Goal: Transaction & Acquisition: Download file/media

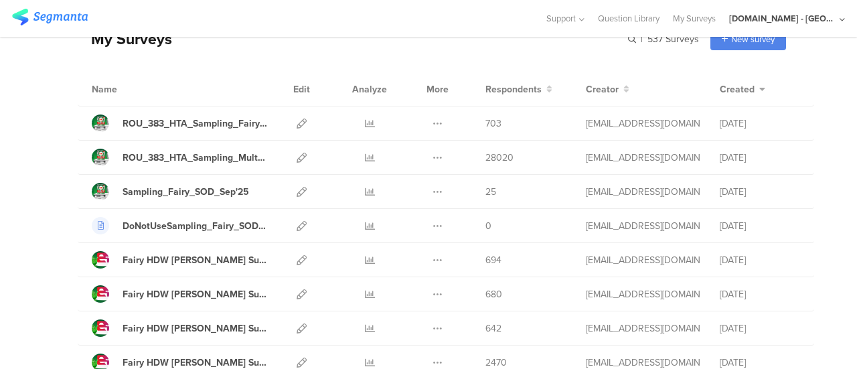
scroll to position [74, 0]
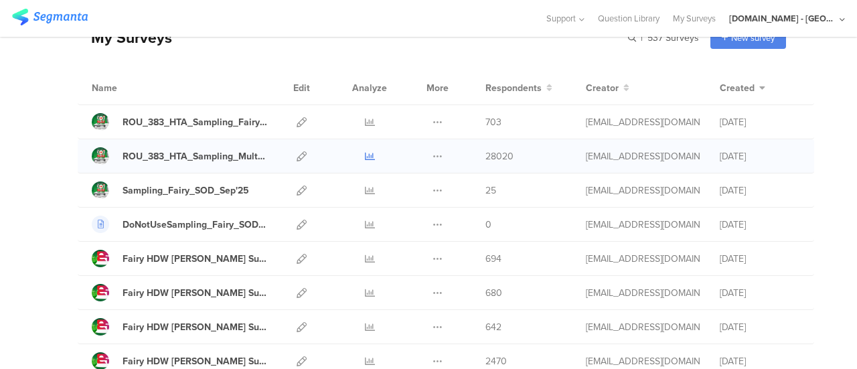
click at [365, 157] on icon at bounding box center [370, 156] width 10 height 10
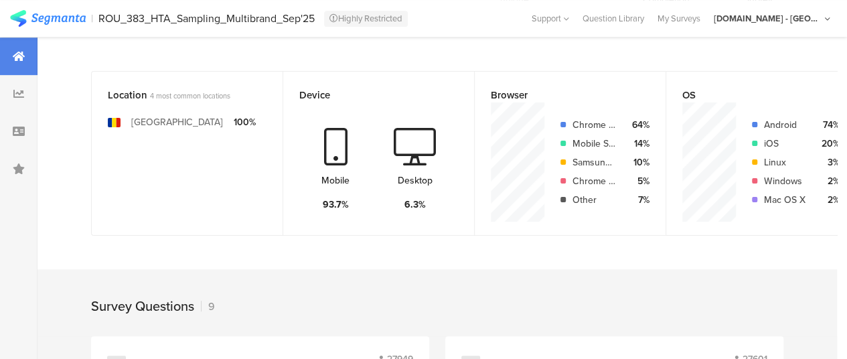
scroll to position [0, 1]
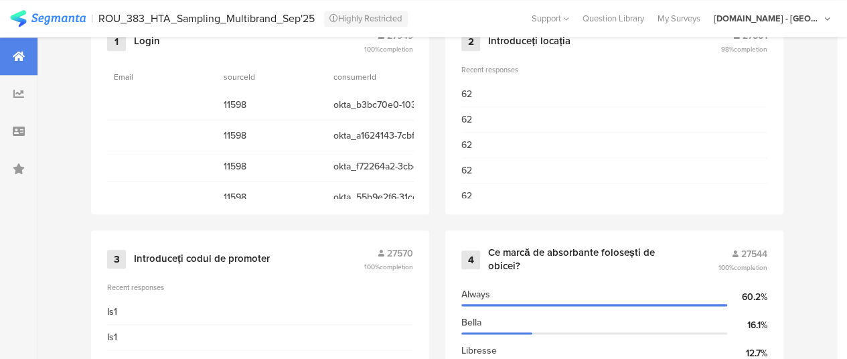
click at [320, 107] on span "11598" at bounding box center [272, 105] width 96 height 14
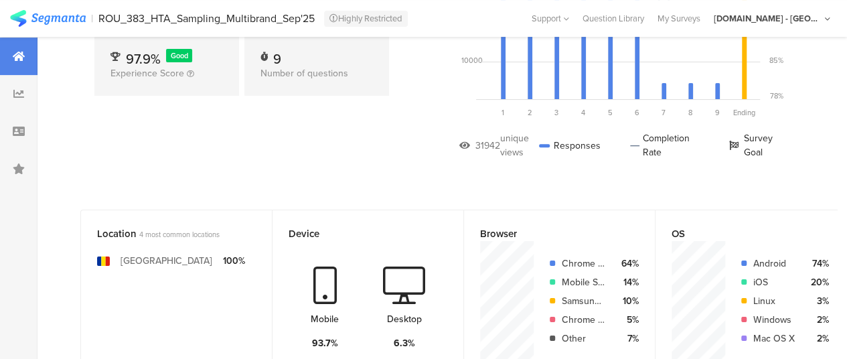
scroll to position [0, 0]
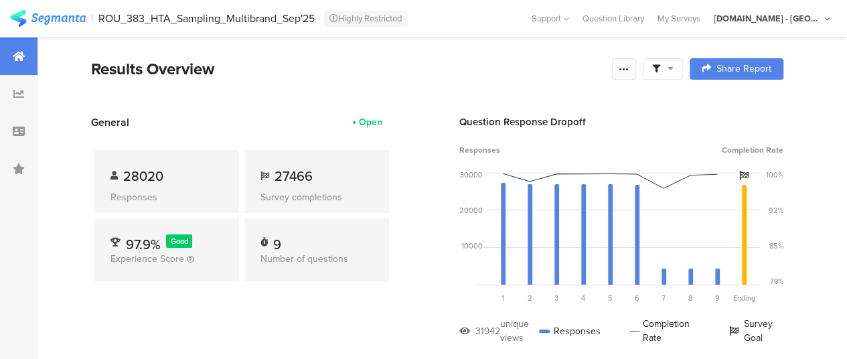
click at [636, 72] on div at bounding box center [624, 68] width 24 height 21
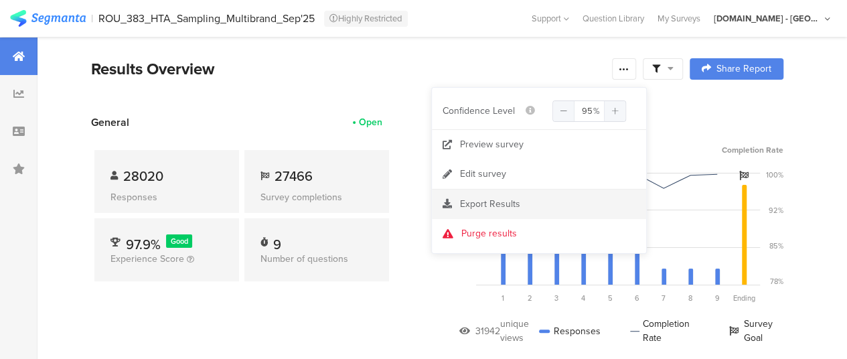
click at [526, 207] on div "Export Results" at bounding box center [539, 204] width 214 height 13
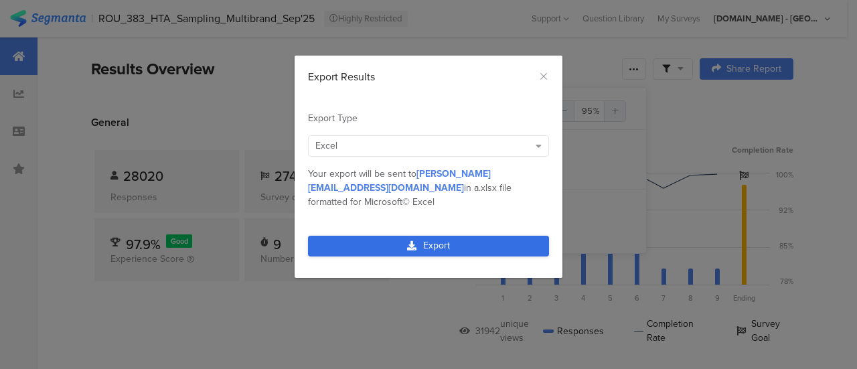
click at [510, 236] on link "Export" at bounding box center [428, 246] width 241 height 21
